Goal: Check status

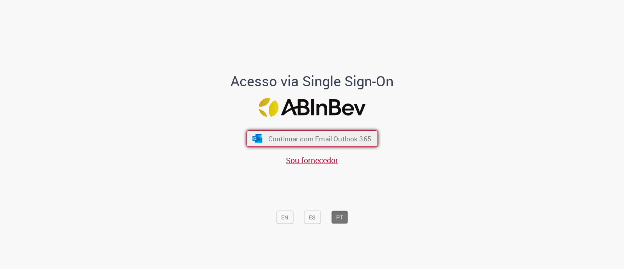
click at [263, 133] on button "Continuar com Email Outlook 365" at bounding box center [313, 138] width 132 height 16
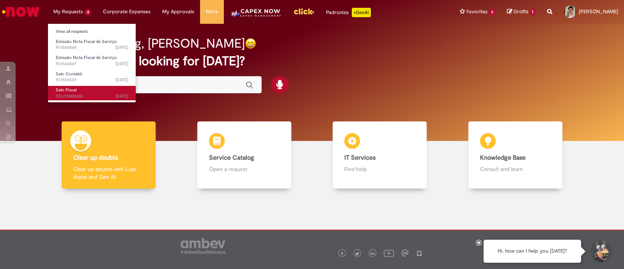
click at [84, 88] on link "Selo Fiscal 7d ago 7 days ago SELO0002485" at bounding box center [92, 93] width 88 height 14
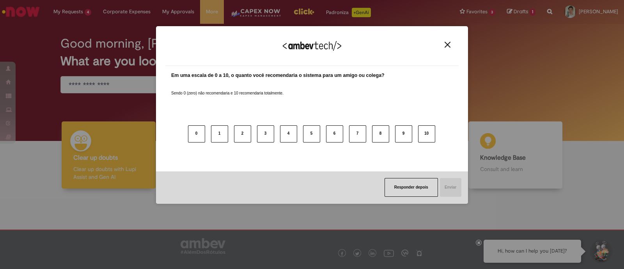
click at [454, 44] on div "Agradecemos seu feedback!" at bounding box center [311, 51] width 293 height 30
click at [448, 44] on img "Close" at bounding box center [448, 45] width 6 height 6
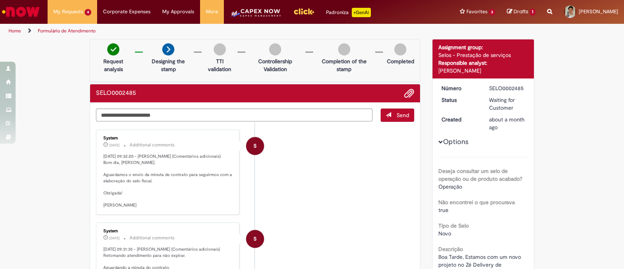
drag, startPoint x: 193, startPoint y: 76, endPoint x: 76, endPoint y: 59, distance: 118.8
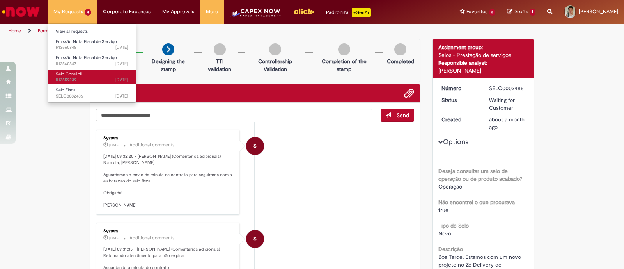
click at [76, 72] on span "Selo Contábil" at bounding box center [69, 74] width 26 height 6
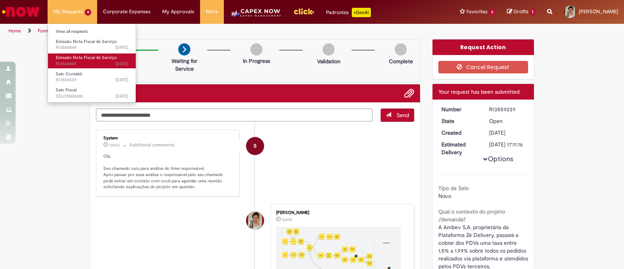
click at [79, 57] on span "Emissão Nota Fiscal de Serviço" at bounding box center [86, 58] width 61 height 6
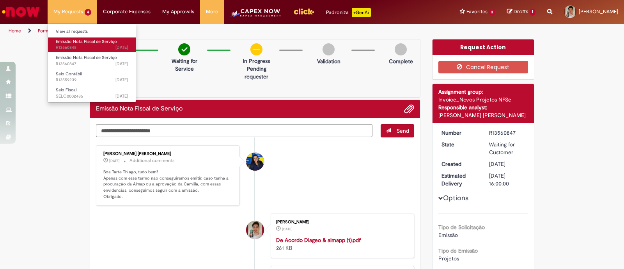
click at [86, 51] on link "Emissão Nota Fiscal de Serviço 6d ago 6 days ago R13560848" at bounding box center [92, 44] width 88 height 14
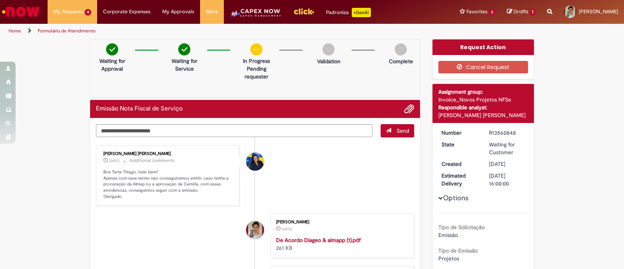
click at [157, 183] on p "Boa Tarte Thiago, tudo bem? Apenas com esse termo não conseguiremos emitir, cas…" at bounding box center [168, 184] width 130 height 31
click at [183, 182] on p "Boa Tarte Thiago, tudo bem? Apenas com esse termo não conseguiremos emitir, cas…" at bounding box center [168, 184] width 130 height 31
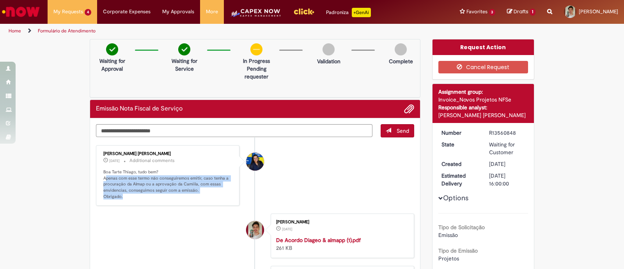
drag, startPoint x: 195, startPoint y: 198, endPoint x: 101, endPoint y: 179, distance: 95.6
click at [103, 179] on p "Boa Tarte Thiago, tudo bem? Apenas com esse termo não conseguiremos emitir, cas…" at bounding box center [168, 184] width 130 height 31
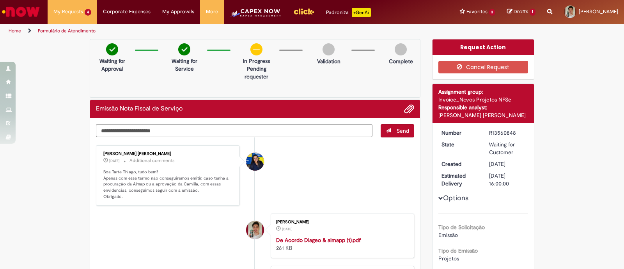
click at [323, 157] on li "Ana Paula Gomes Granzier 3d ago 3 days ago Additional comments Boa Tarte Thiago…" at bounding box center [255, 175] width 318 height 61
